Goal: Task Accomplishment & Management: Manage account settings

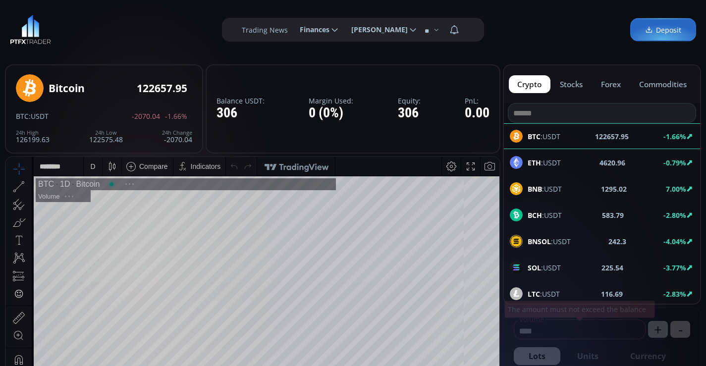
scroll to position [138, 0]
click at [371, 25] on span "[PERSON_NAME]" at bounding box center [375, 30] width 63 height 20
click at [343, 25] on input "**********" at bounding box center [343, 30] width 0 height 10
click at [368, 58] on link "Profile" at bounding box center [380, 56] width 69 height 15
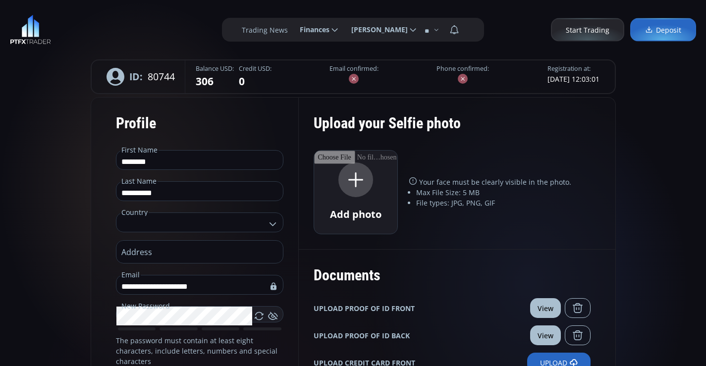
type input "**********"
click at [535, 311] on button "View" at bounding box center [545, 308] width 31 height 20
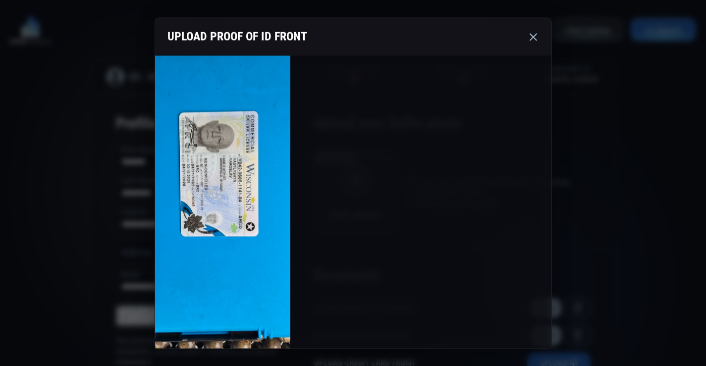
click at [532, 38] on use at bounding box center [532, 36] width 7 height 7
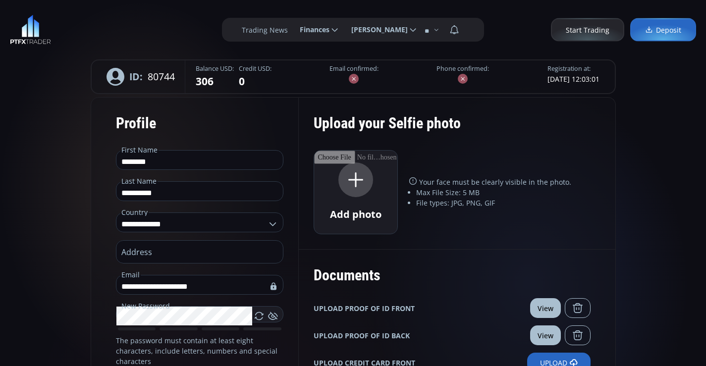
click at [540, 329] on button "View" at bounding box center [545, 335] width 31 height 20
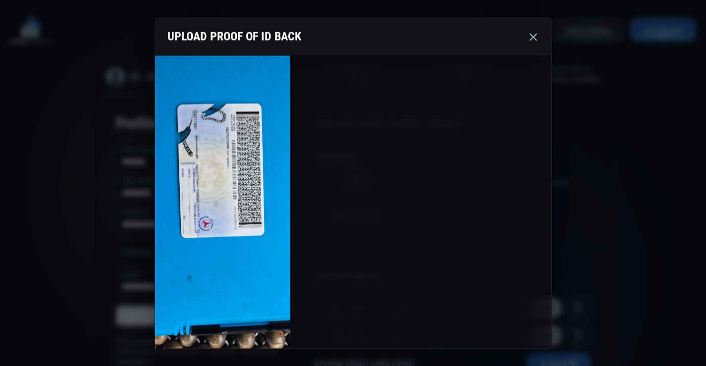
click at [534, 34] on icon at bounding box center [533, 37] width 12 height 12
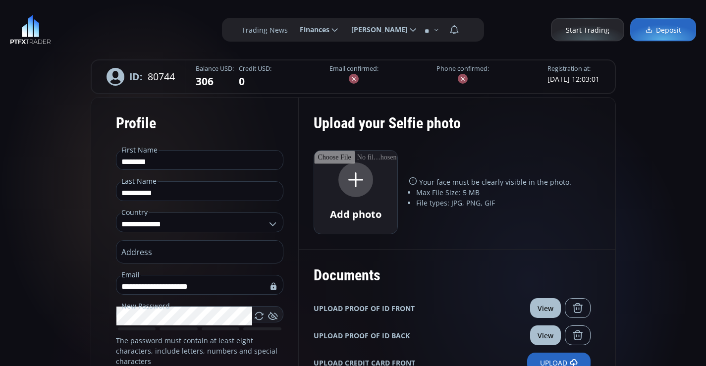
click at [542, 308] on button "View" at bounding box center [545, 308] width 31 height 20
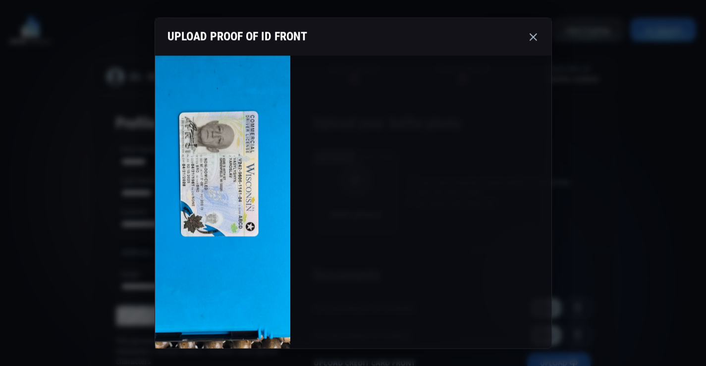
click at [538, 38] on icon at bounding box center [533, 37] width 12 height 12
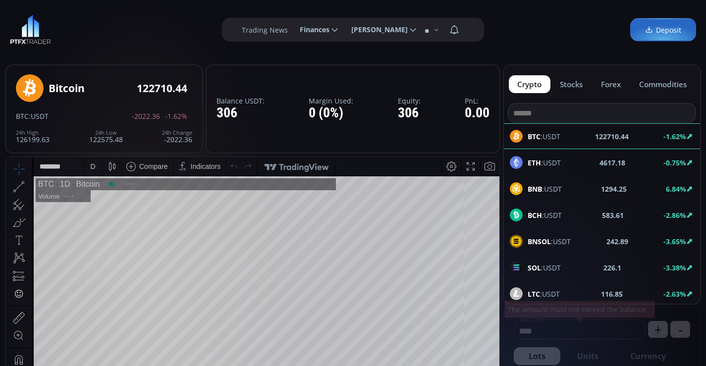
scroll to position [138, 0]
click at [400, 23] on span "[PERSON_NAME]" at bounding box center [375, 30] width 63 height 20
click at [343, 25] on input "**********" at bounding box center [343, 30] width 0 height 10
click at [346, 52] on link "Profile" at bounding box center [380, 56] width 69 height 15
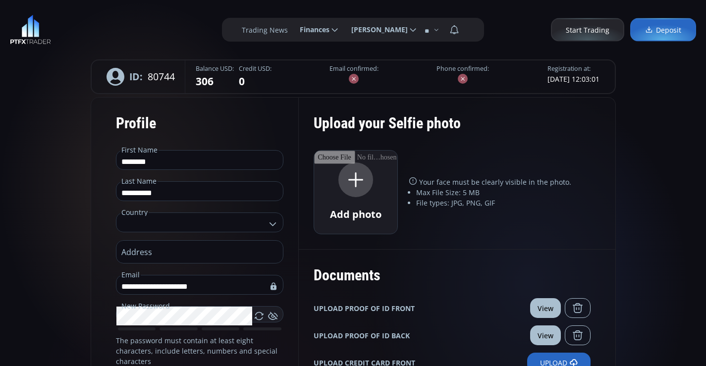
type input "**********"
click at [583, 305] on button at bounding box center [578, 308] width 26 height 20
click at [582, 326] on button at bounding box center [578, 335] width 26 height 20
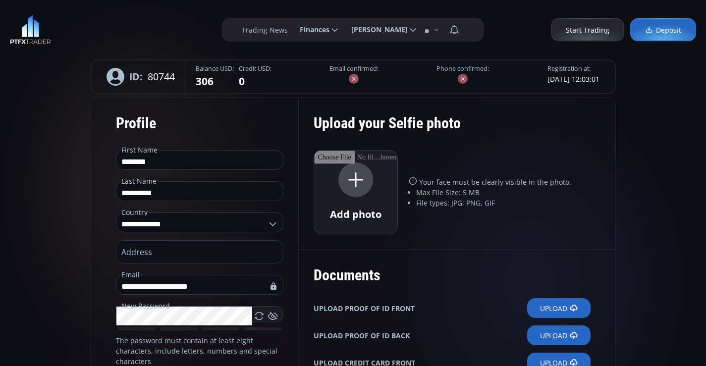
click at [571, 306] on icon at bounding box center [574, 308] width 8 height 8
click at [0, 0] on input "Upload" at bounding box center [0, 0] width 0 height 0
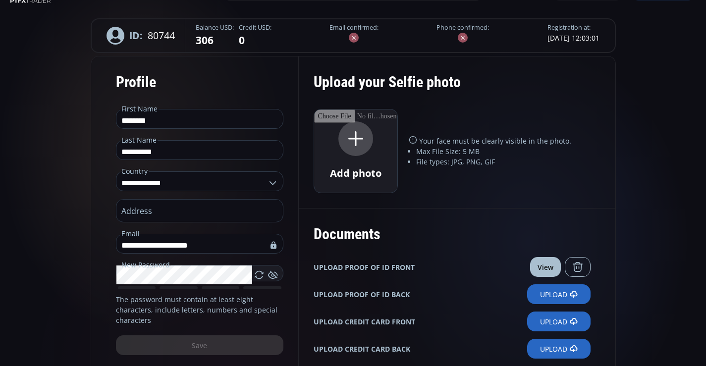
scroll to position [90, 0]
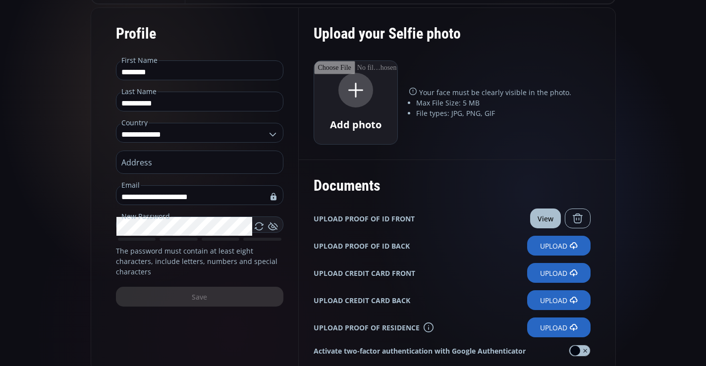
click at [539, 246] on label "Upload" at bounding box center [558, 246] width 63 height 20
click at [0, 0] on input "Upload" at bounding box center [0, 0] width 0 height 0
click at [537, 217] on button "View" at bounding box center [545, 218] width 31 height 20
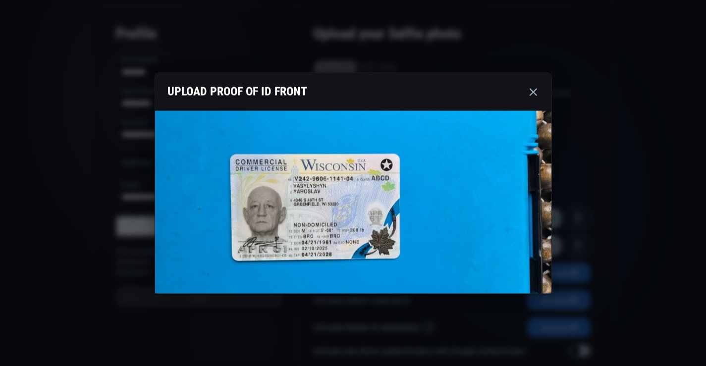
click at [534, 94] on icon at bounding box center [533, 92] width 12 height 12
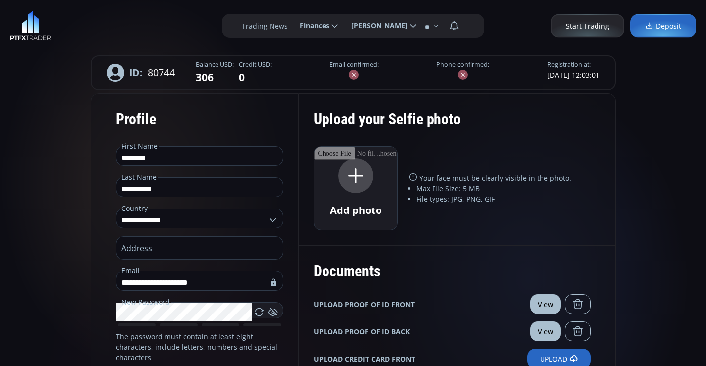
scroll to position [0, 0]
